Goal: Use online tool/utility: Utilize a website feature to perform a specific function

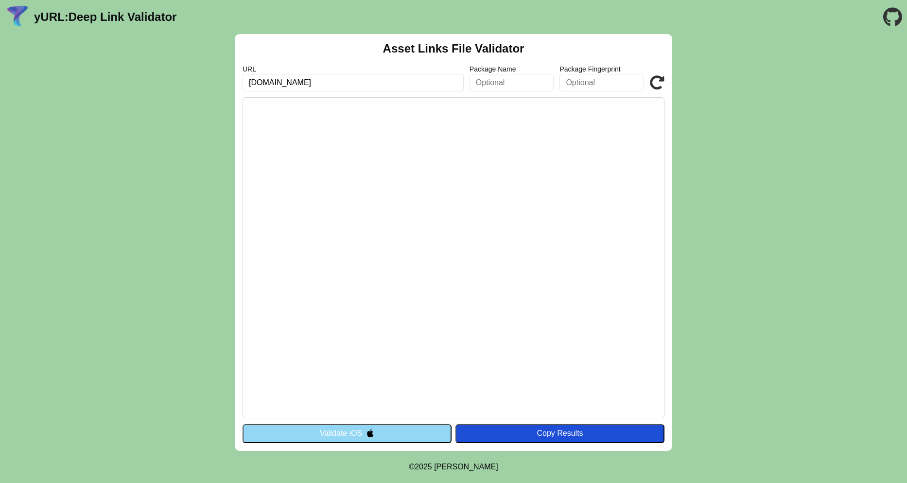
type input "[DOMAIN_NAME]"
click at [518, 433] on div "Copy Results" at bounding box center [559, 433] width 199 height 9
click at [415, 141] on pre at bounding box center [454, 257] width 422 height 321
click at [660, 81] on icon at bounding box center [657, 82] width 15 height 15
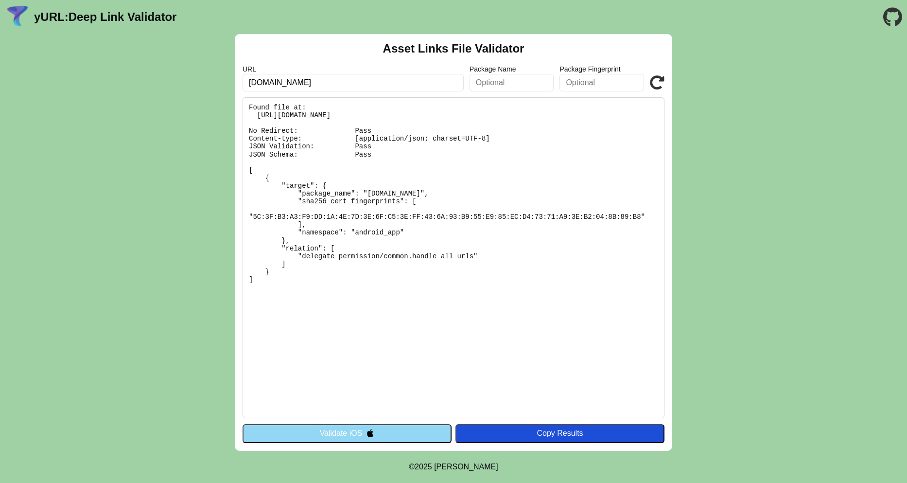
click at [488, 113] on pre "Found file at: [URL][DOMAIN_NAME] No Redirect: Pass Content-type: [application/…" at bounding box center [454, 257] width 422 height 321
drag, startPoint x: 488, startPoint y: 113, endPoint x: 263, endPoint y: 116, distance: 225.1
click at [263, 116] on pre "Found file at: https://call.icom-libras.com.br/.well-known/assetlinks.json No R…" at bounding box center [454, 257] width 422 height 321
copy pre "https://call.icom-libras.com.br/.well-known/assetlinks.json"
click at [344, 443] on div "Asset Links File Validator URL call.icom-libras.com.br Package Name Package Fin…" at bounding box center [454, 242] width 438 height 417
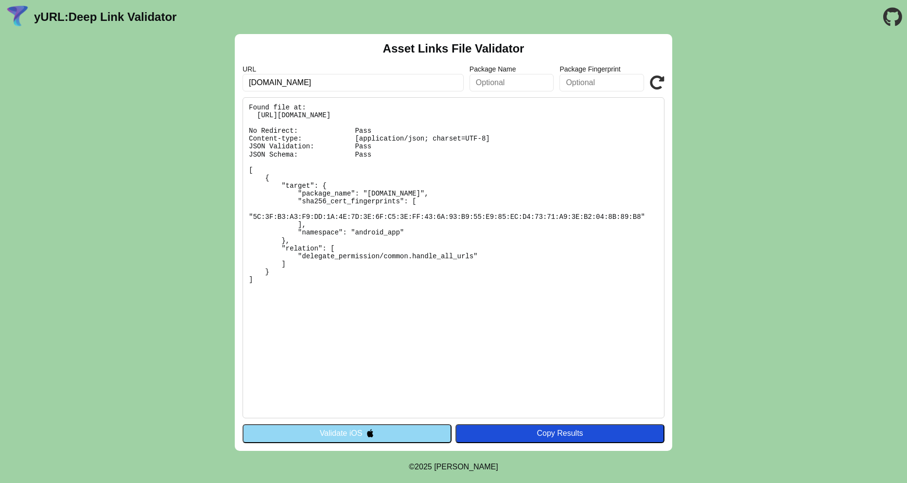
click at [344, 439] on button "Validate iOS" at bounding box center [347, 433] width 209 height 18
click at [361, 433] on button "Validate iOS" at bounding box center [347, 433] width 209 height 18
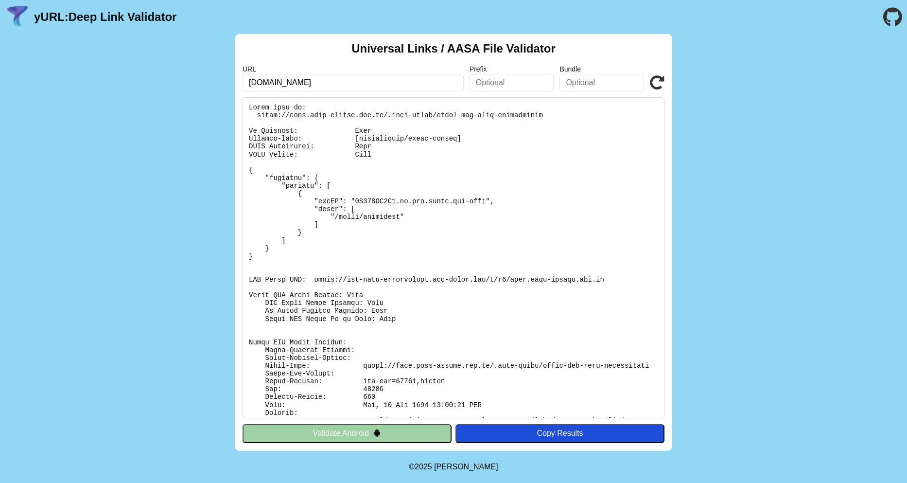
click at [361, 433] on button "Validate Android" at bounding box center [347, 433] width 209 height 18
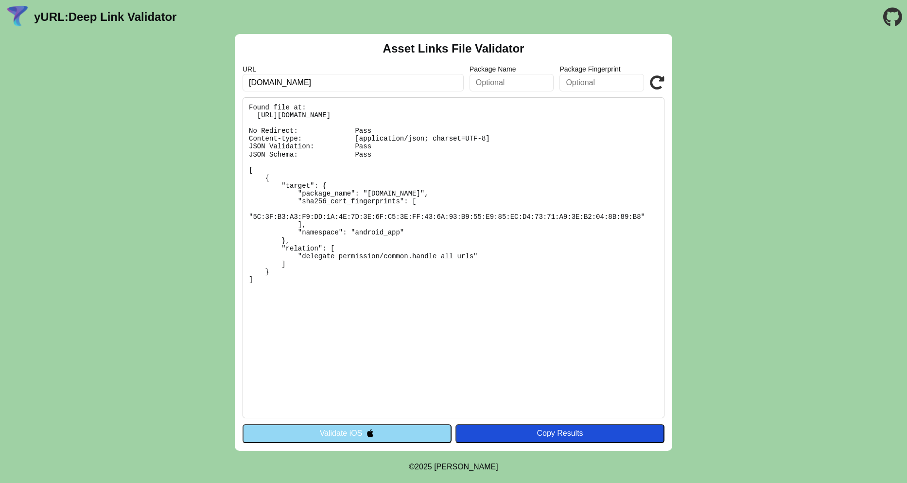
click button "Validate iOS"
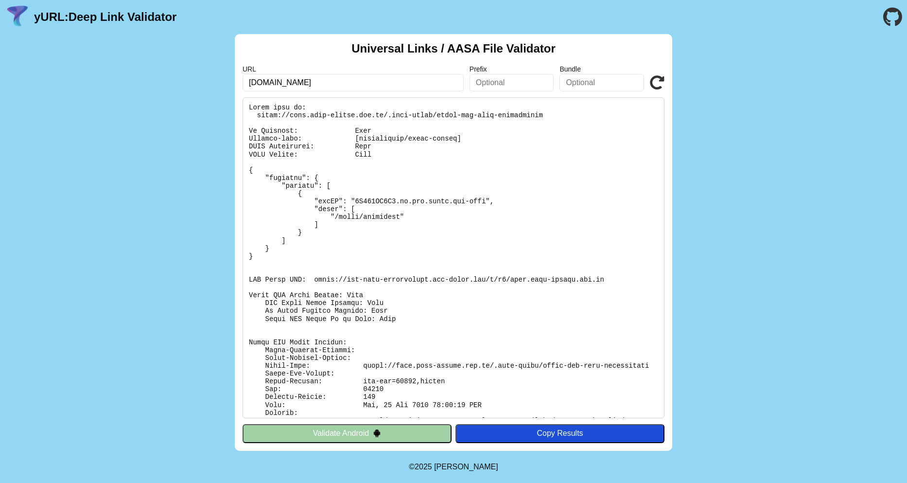
click at [353, 84] on input "[DOMAIN_NAME]" at bounding box center [353, 83] width 221 height 18
type input "[DOMAIN_NAME]"
click at [654, 84] on icon at bounding box center [657, 82] width 15 height 15
